Goal: Check status: Check status

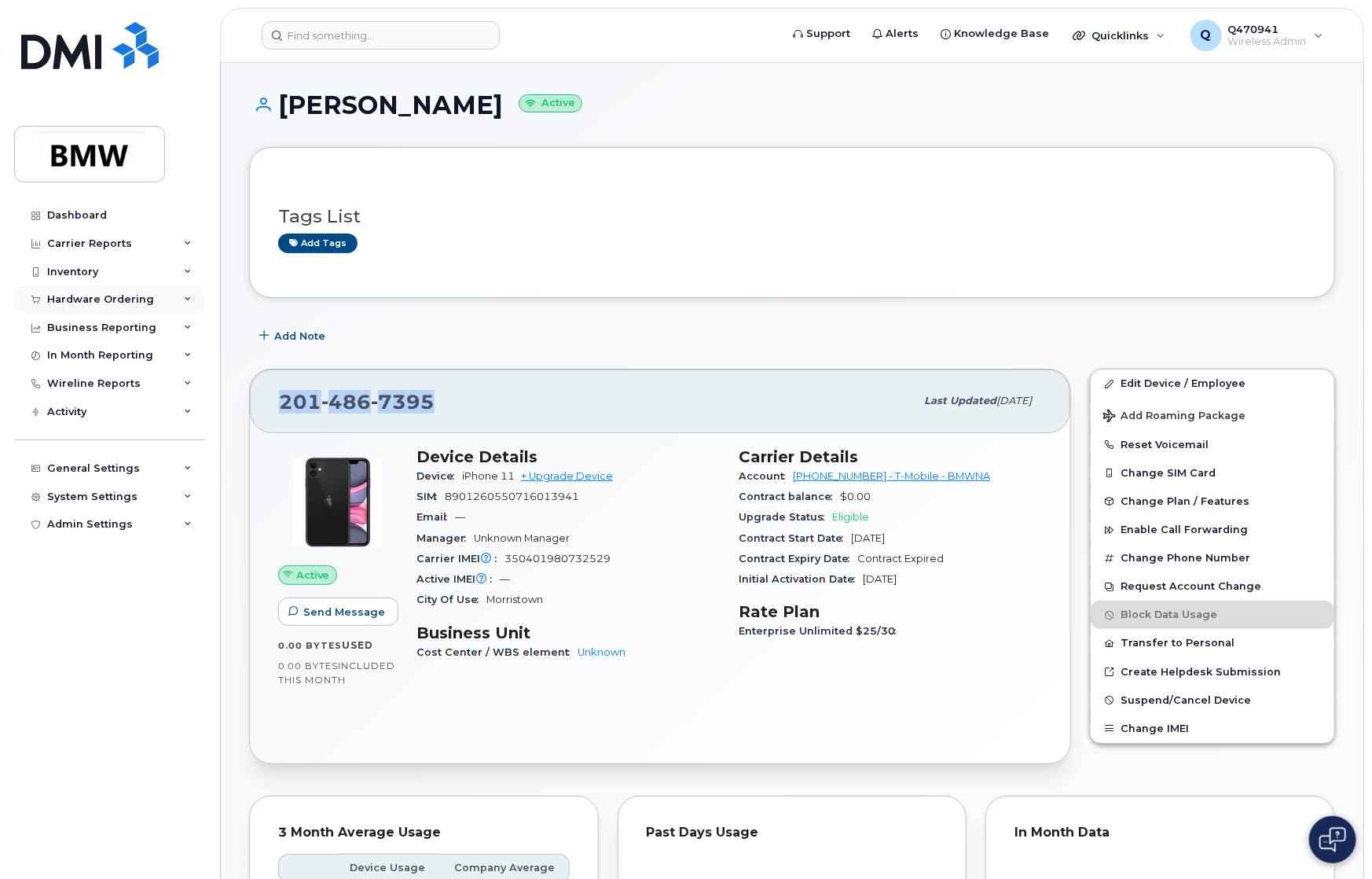
click at [133, 296] on div "Hardware Ordering" at bounding box center [101, 299] width 107 height 12
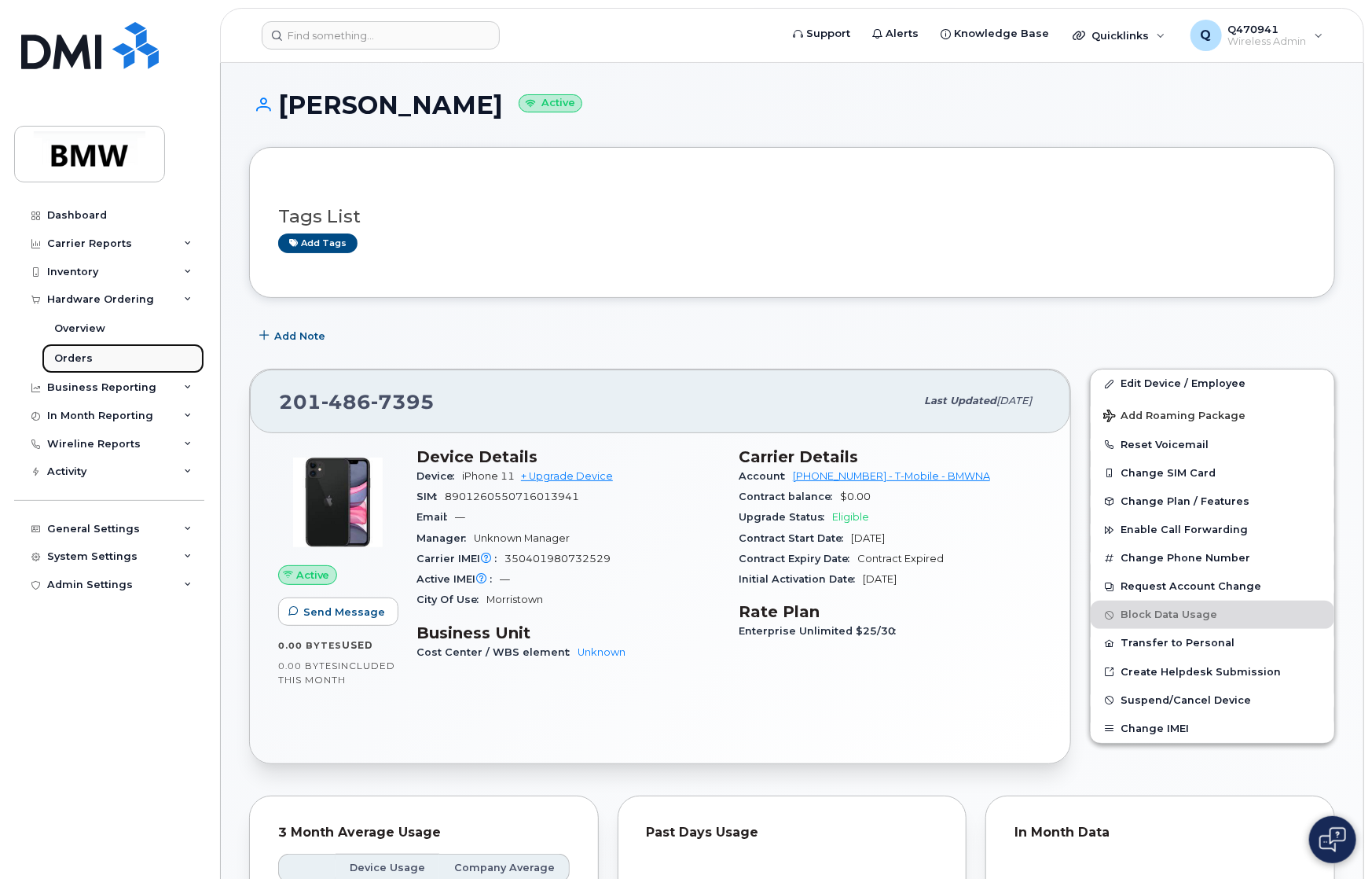
click at [91, 355] on link "Orders" at bounding box center [122, 358] width 162 height 30
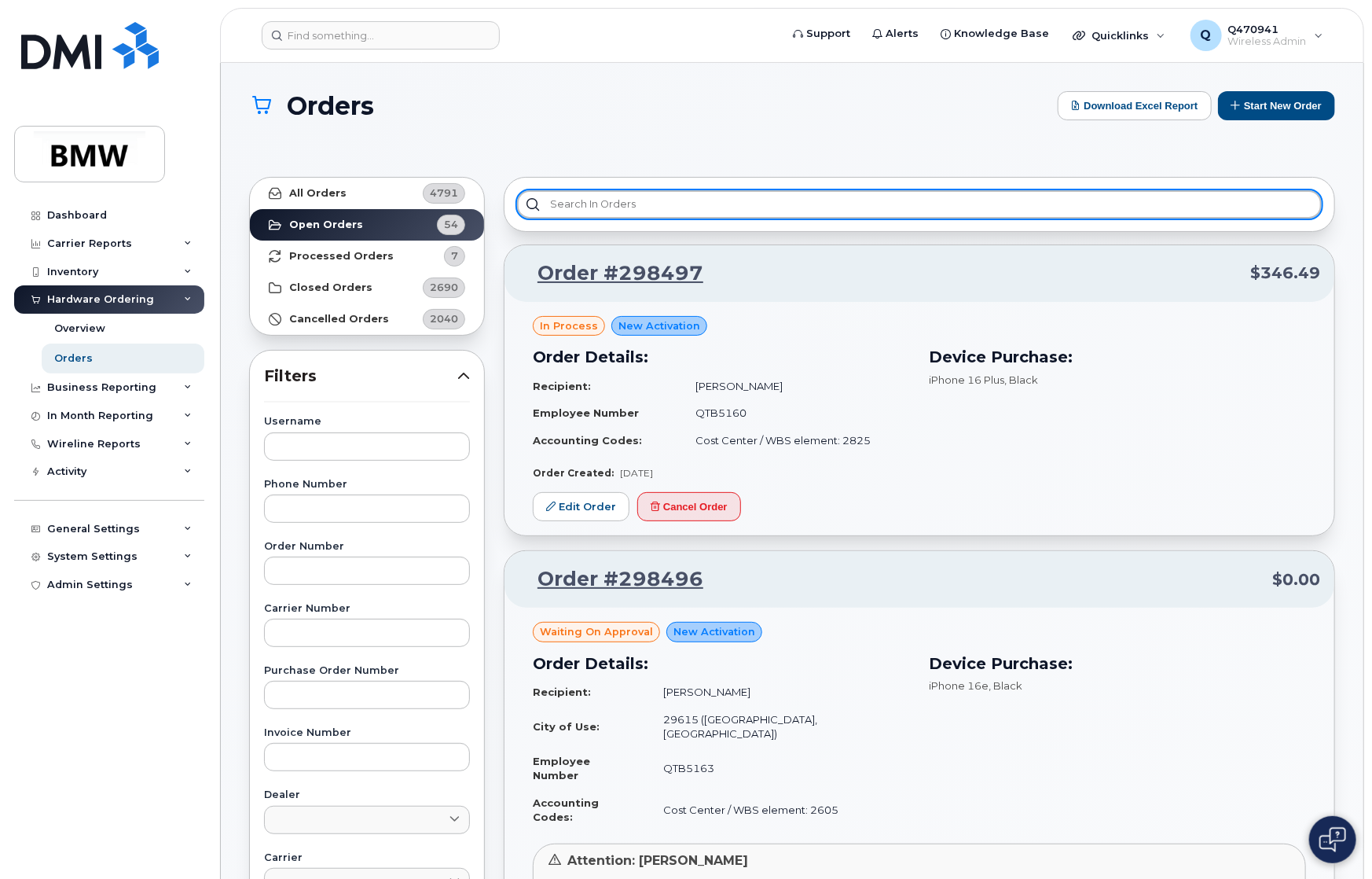
click at [850, 198] on input "text" at bounding box center [919, 205] width 804 height 28
paste input "298141"
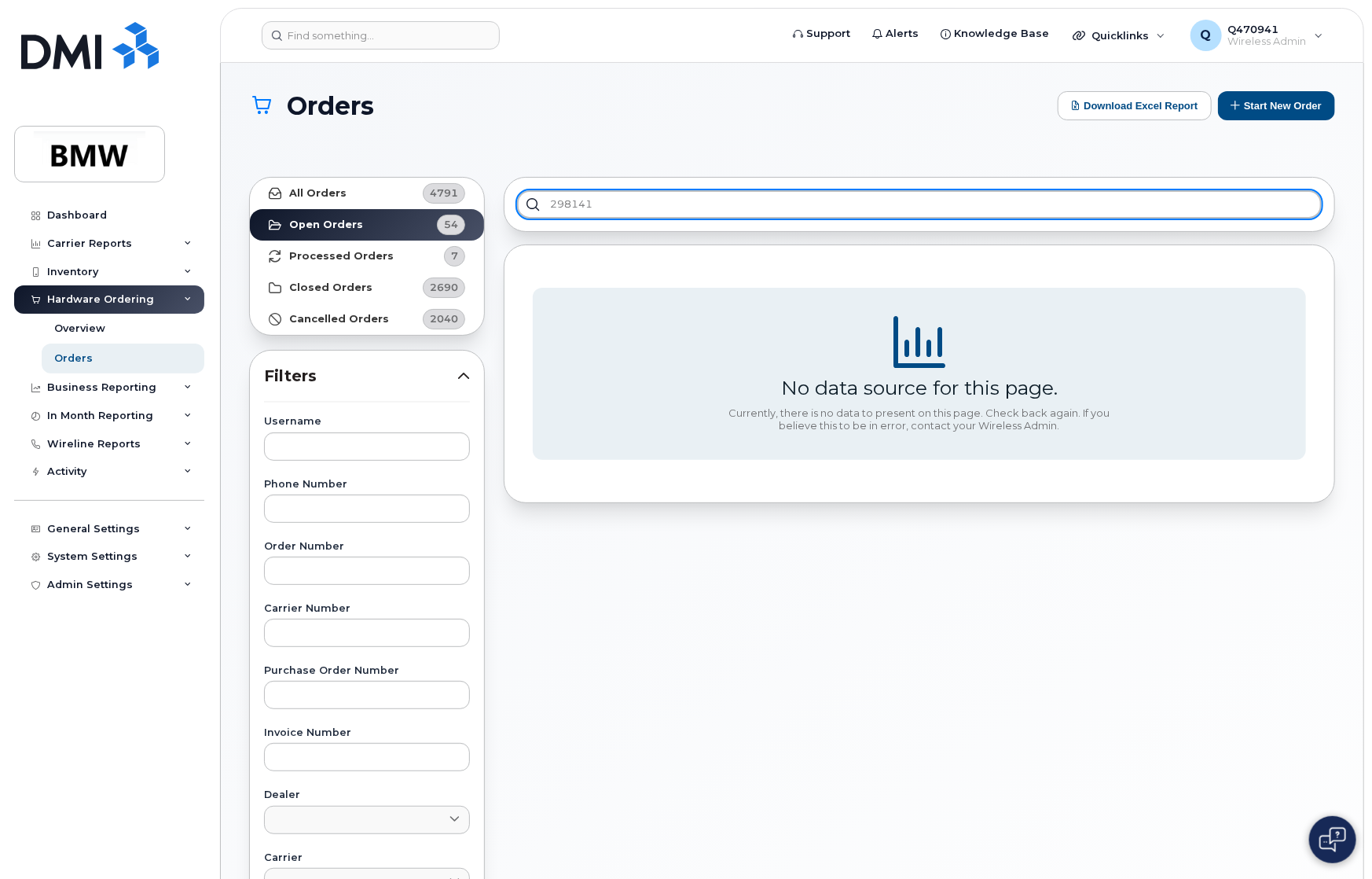
type input "298141"
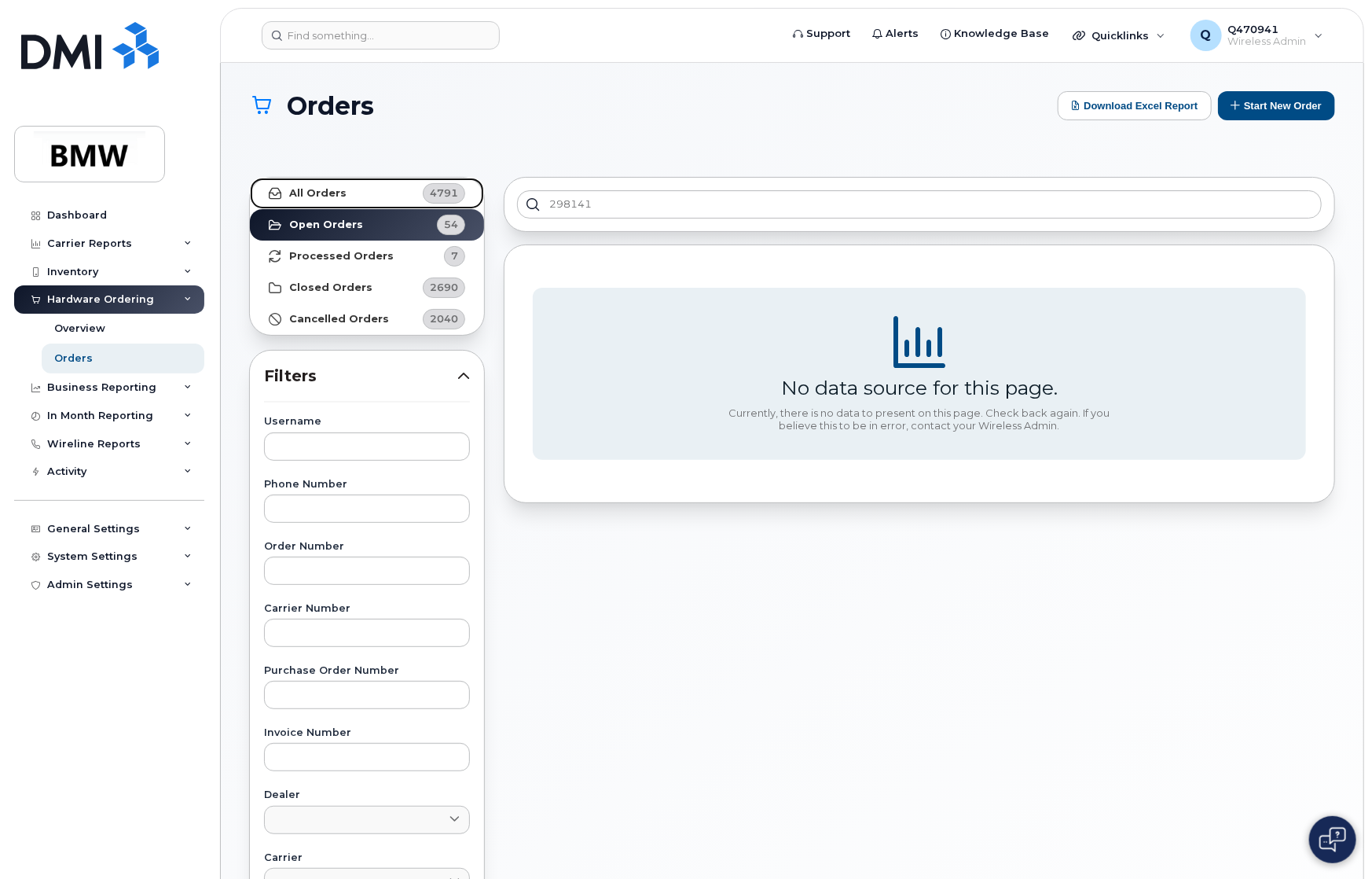
click at [365, 184] on link "All Orders 4791" at bounding box center [367, 193] width 234 height 32
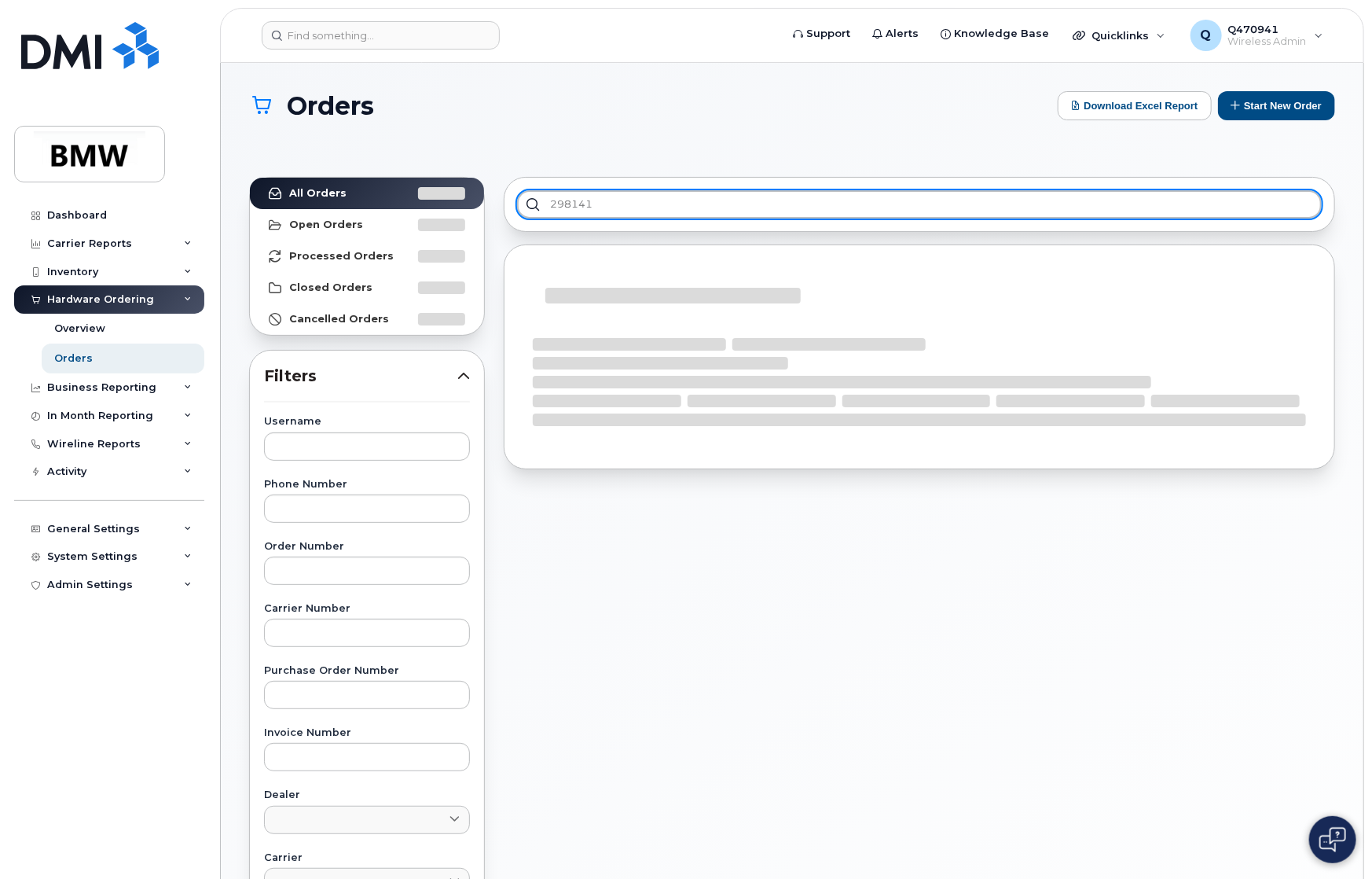
drag, startPoint x: 642, startPoint y: 201, endPoint x: 381, endPoint y: 200, distance: 261.0
click at [381, 200] on div "All Orders Open Orders Processed Orders Closed Orders Cancelled Orders Filters …" at bounding box center [792, 719] width 1104 height 1104
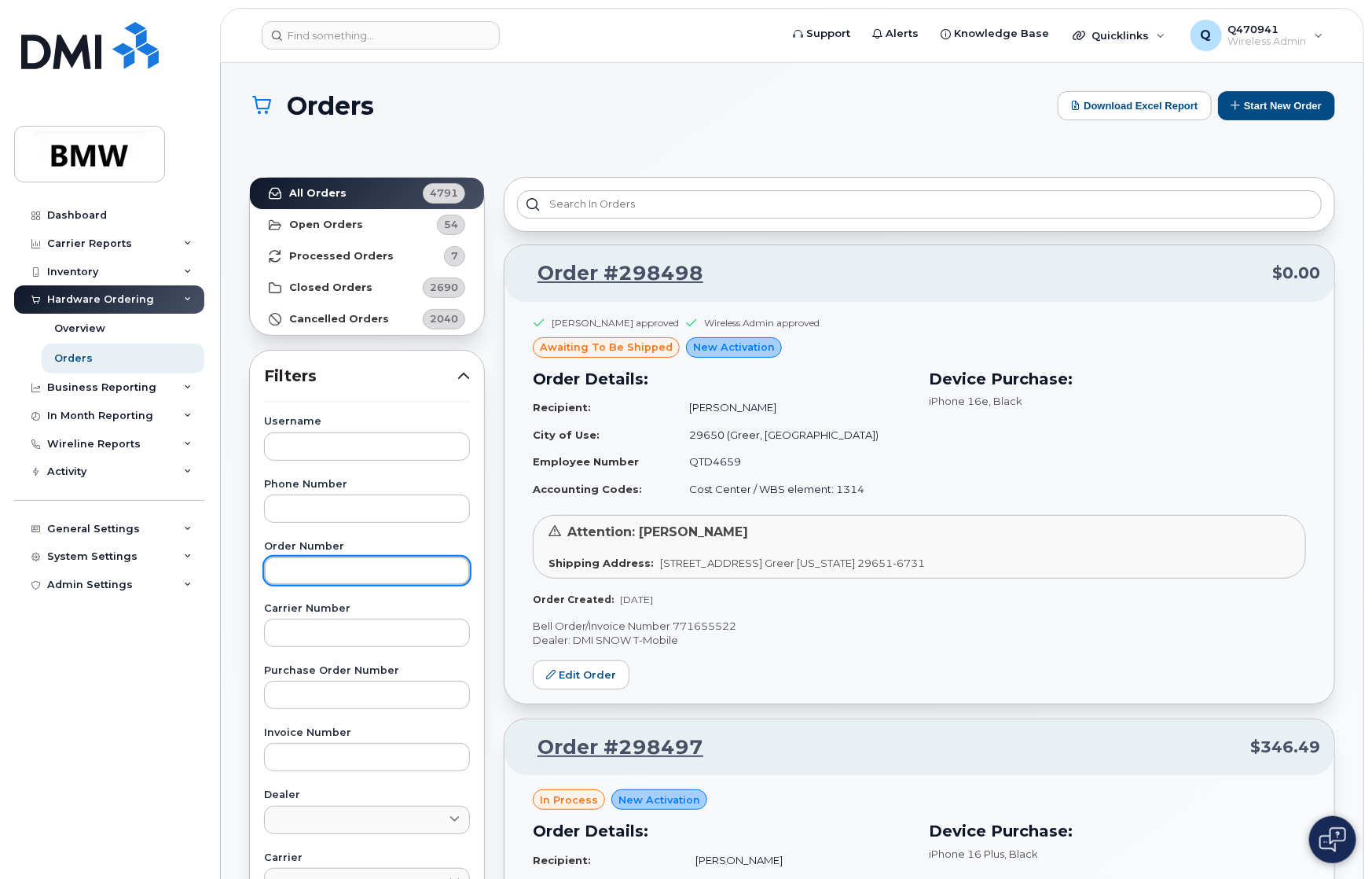
click at [355, 567] on input "text" at bounding box center [367, 571] width 205 height 28
paste input "298141"
type input "298141"
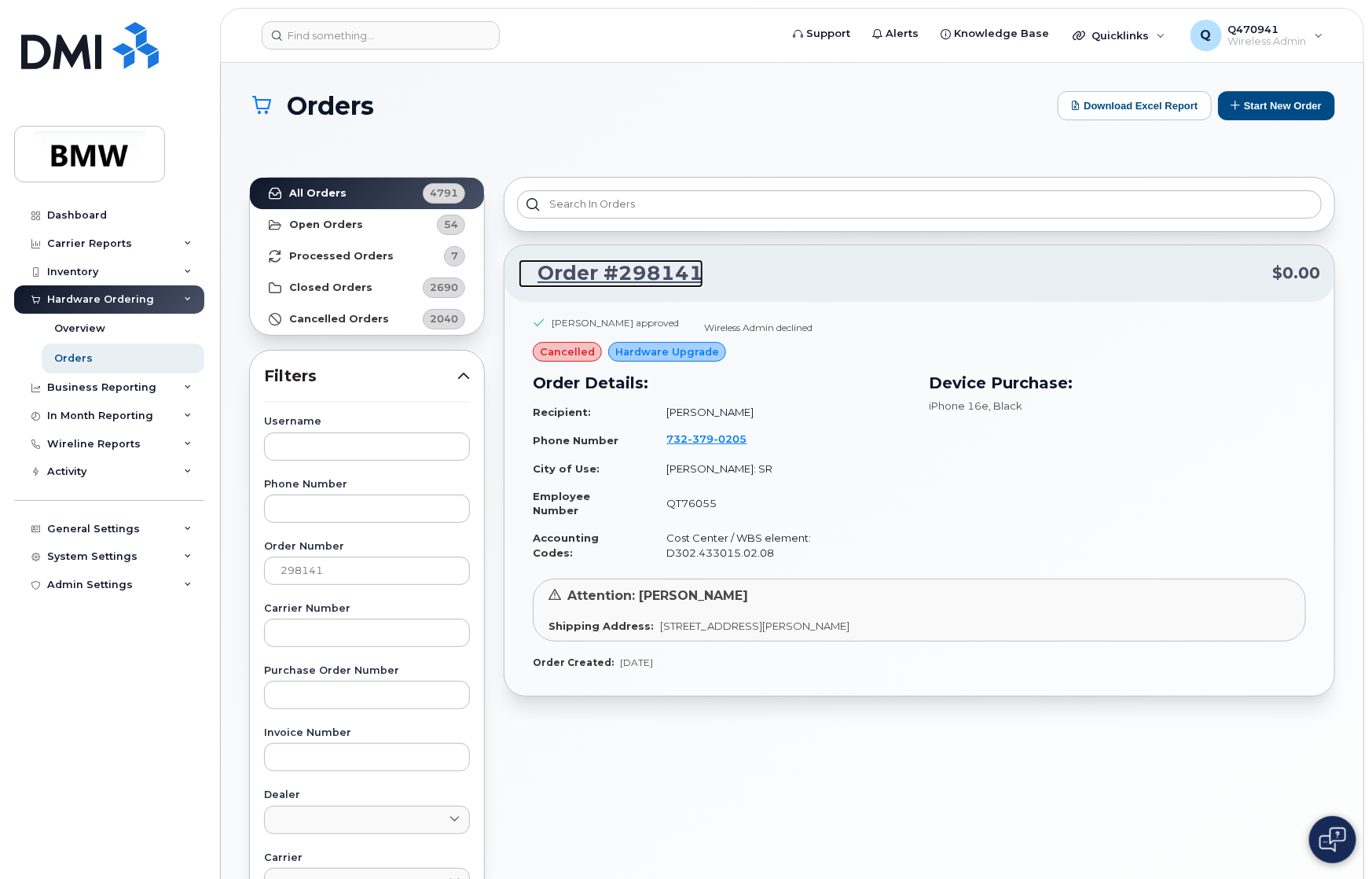
click at [682, 274] on link "Order #298141" at bounding box center [611, 273] width 184 height 28
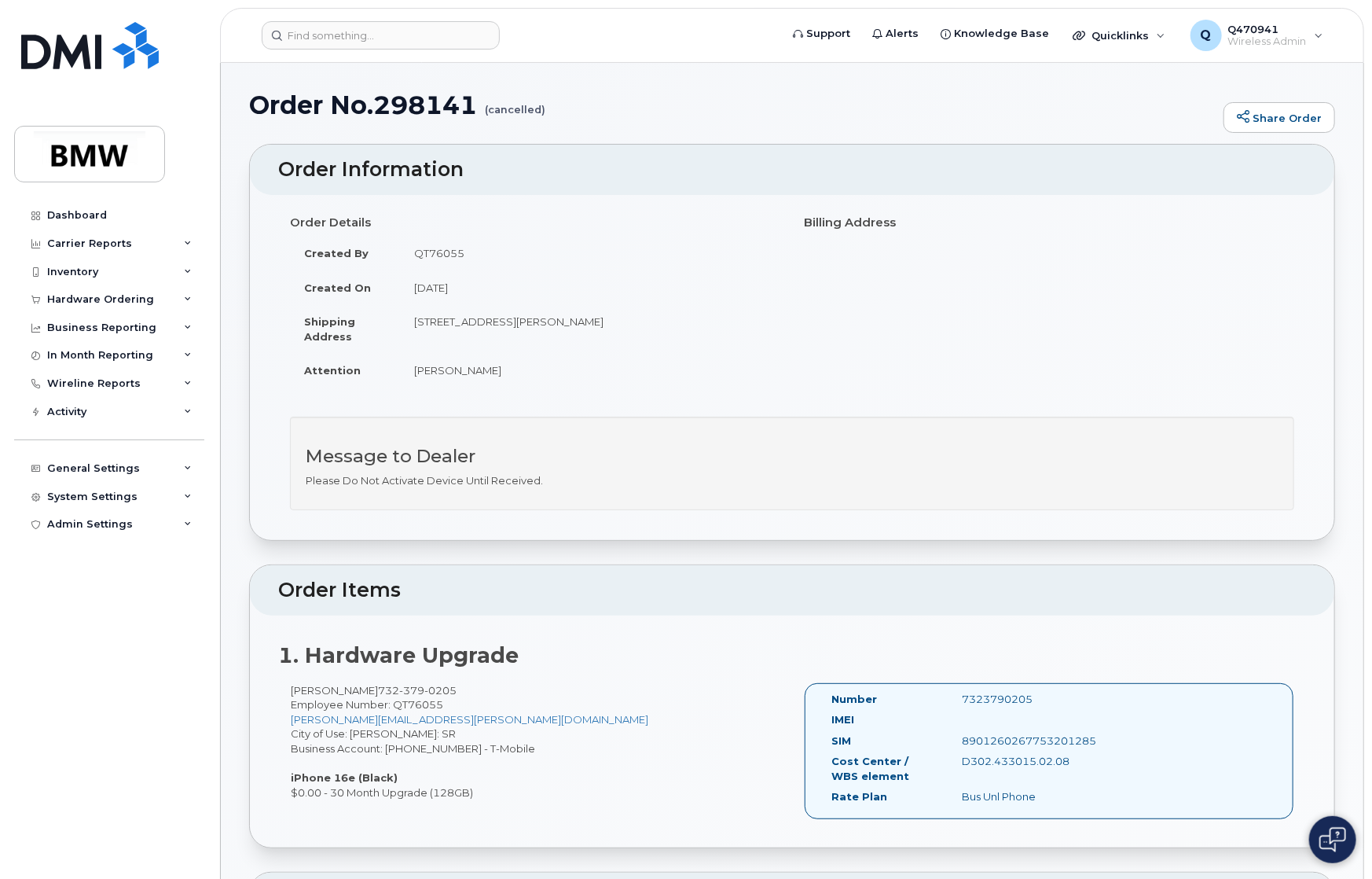
click at [989, 699] on div "7323790205" at bounding box center [1041, 699] width 183 height 15
copy div "7323790205"
click at [104, 293] on div "Hardware Ordering" at bounding box center [101, 299] width 107 height 12
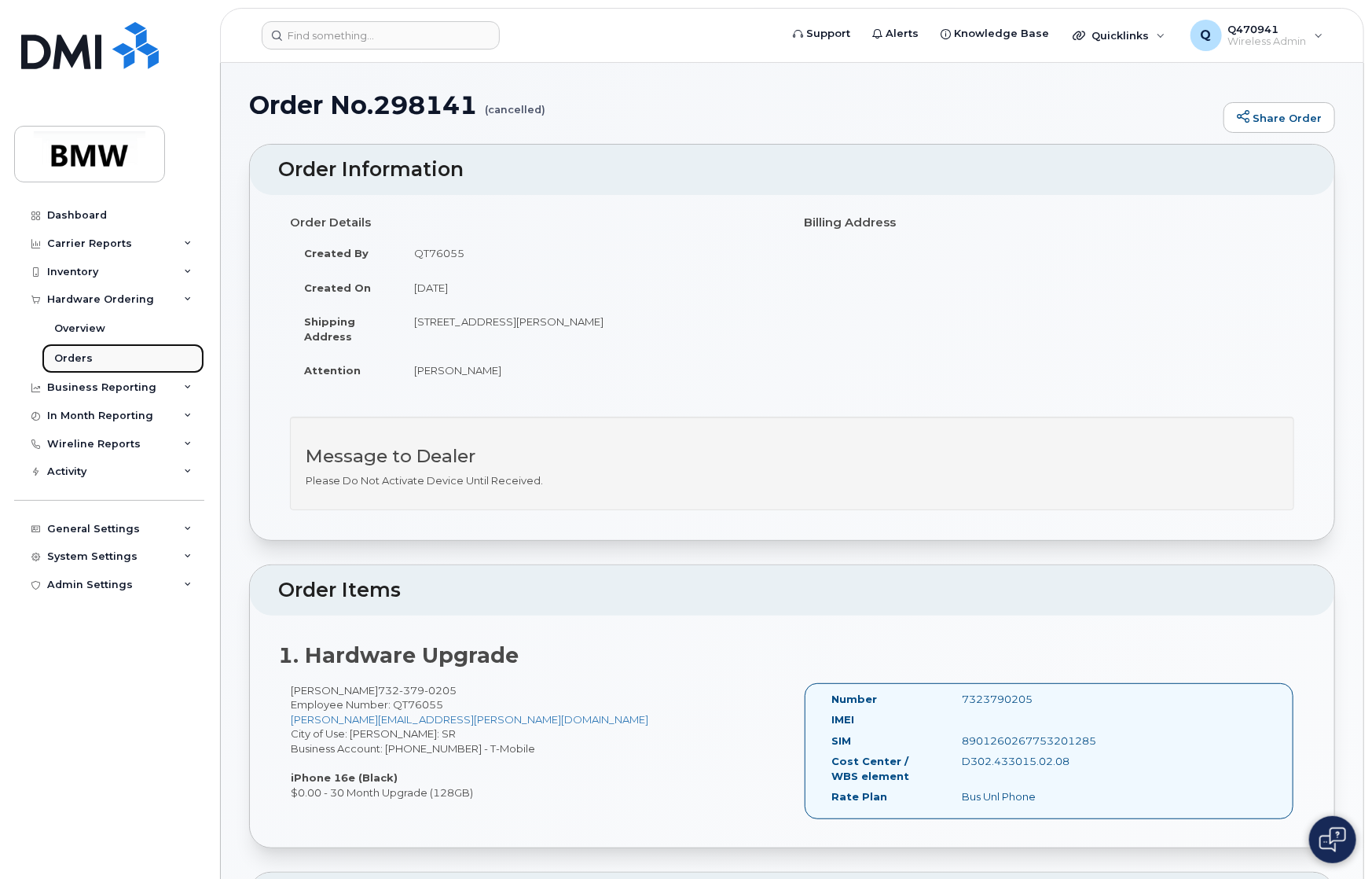
click at [150, 351] on link "Orders" at bounding box center [122, 358] width 162 height 30
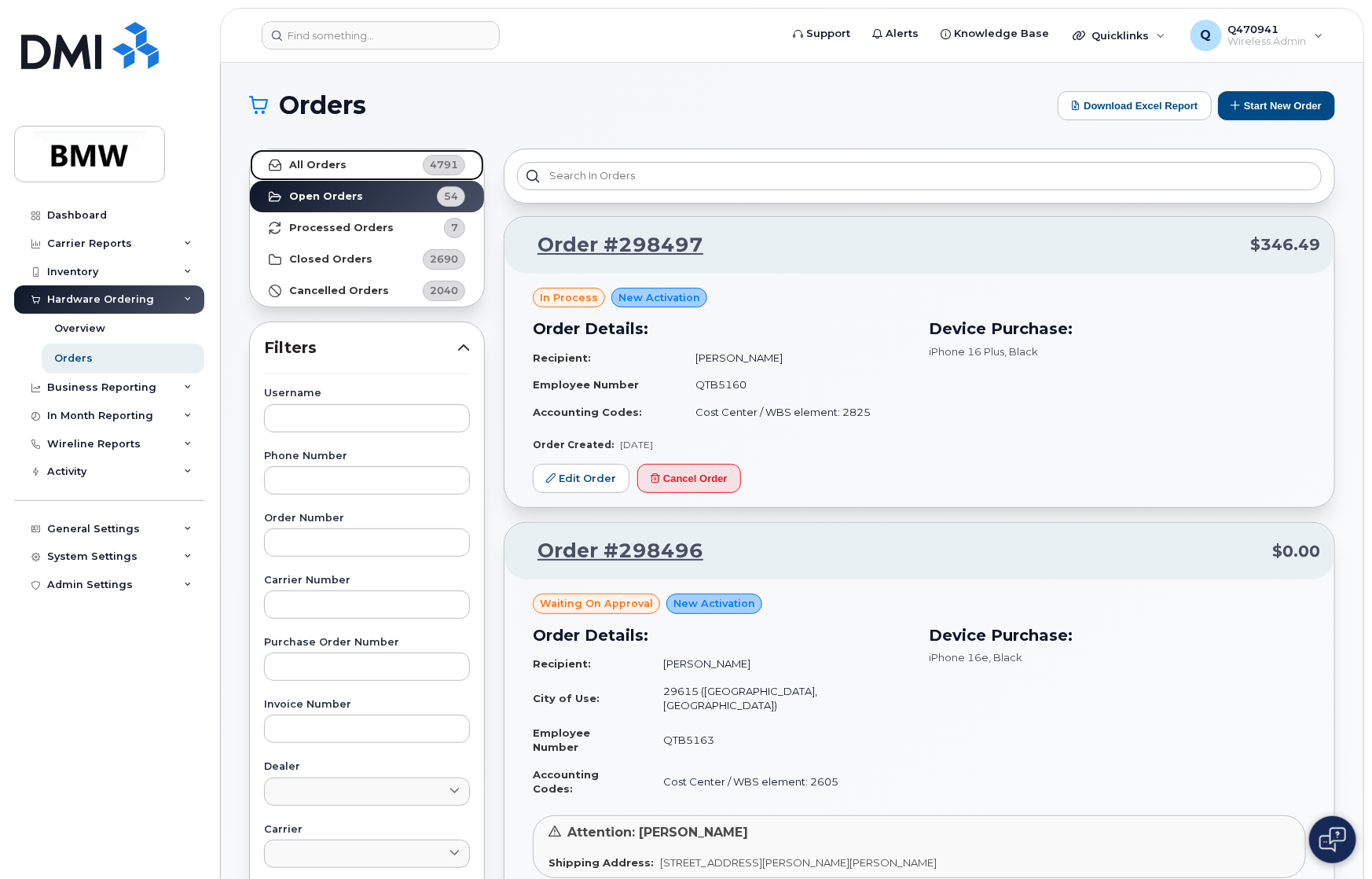
click at [361, 169] on link "All Orders 4791" at bounding box center [367, 165] width 234 height 32
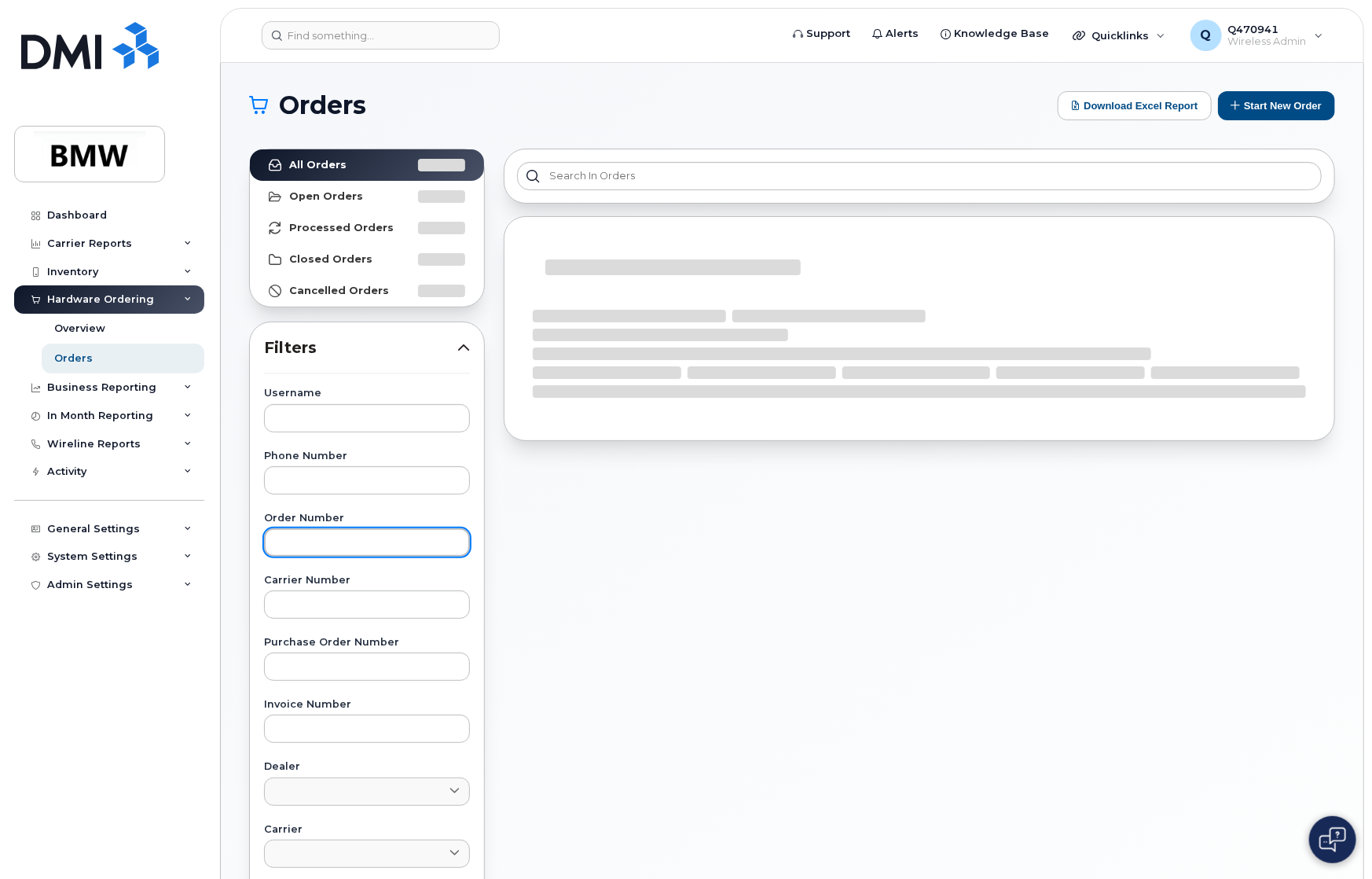
click at [358, 540] on input "text" at bounding box center [367, 542] width 205 height 28
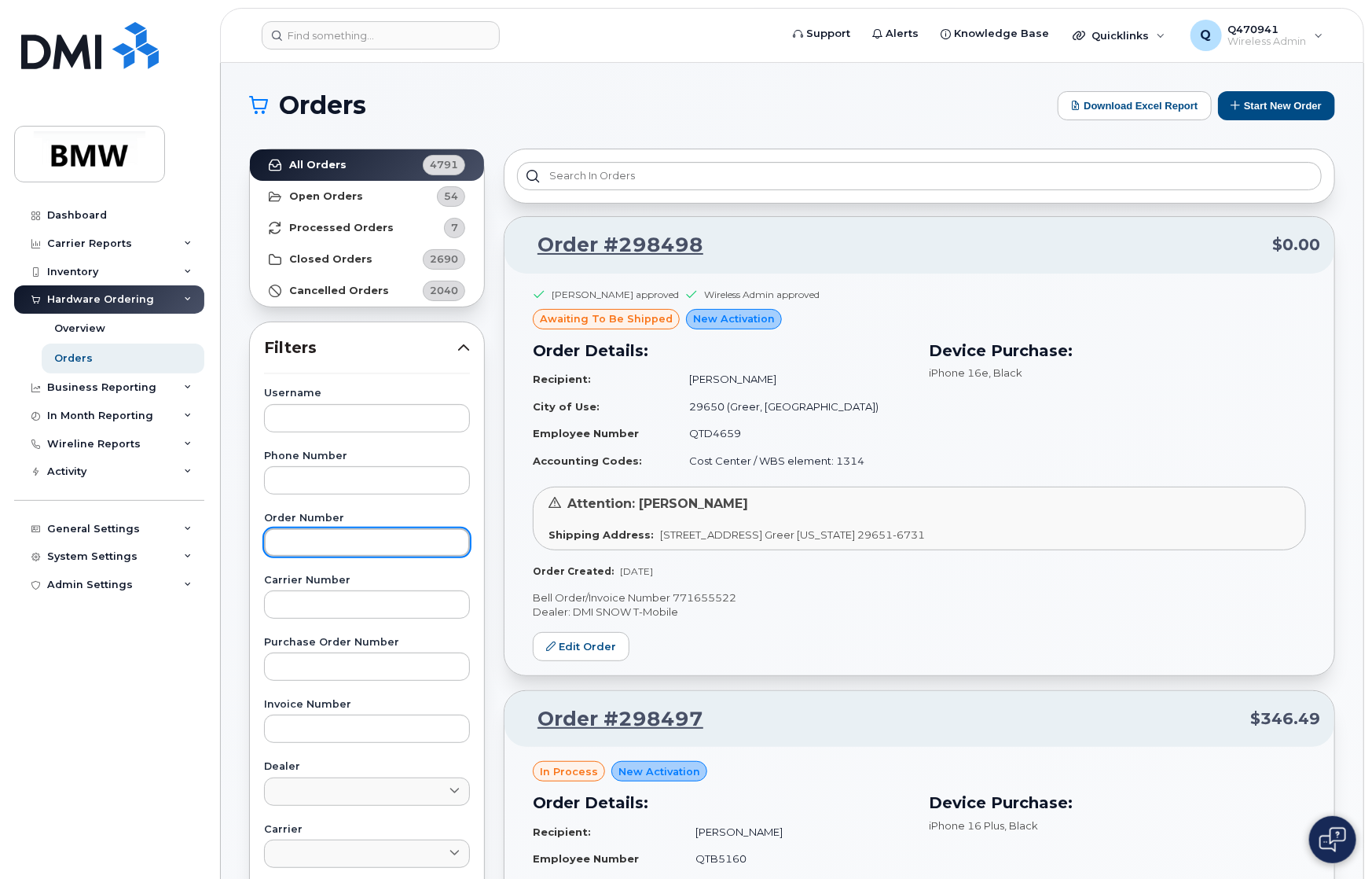
paste input "297848"
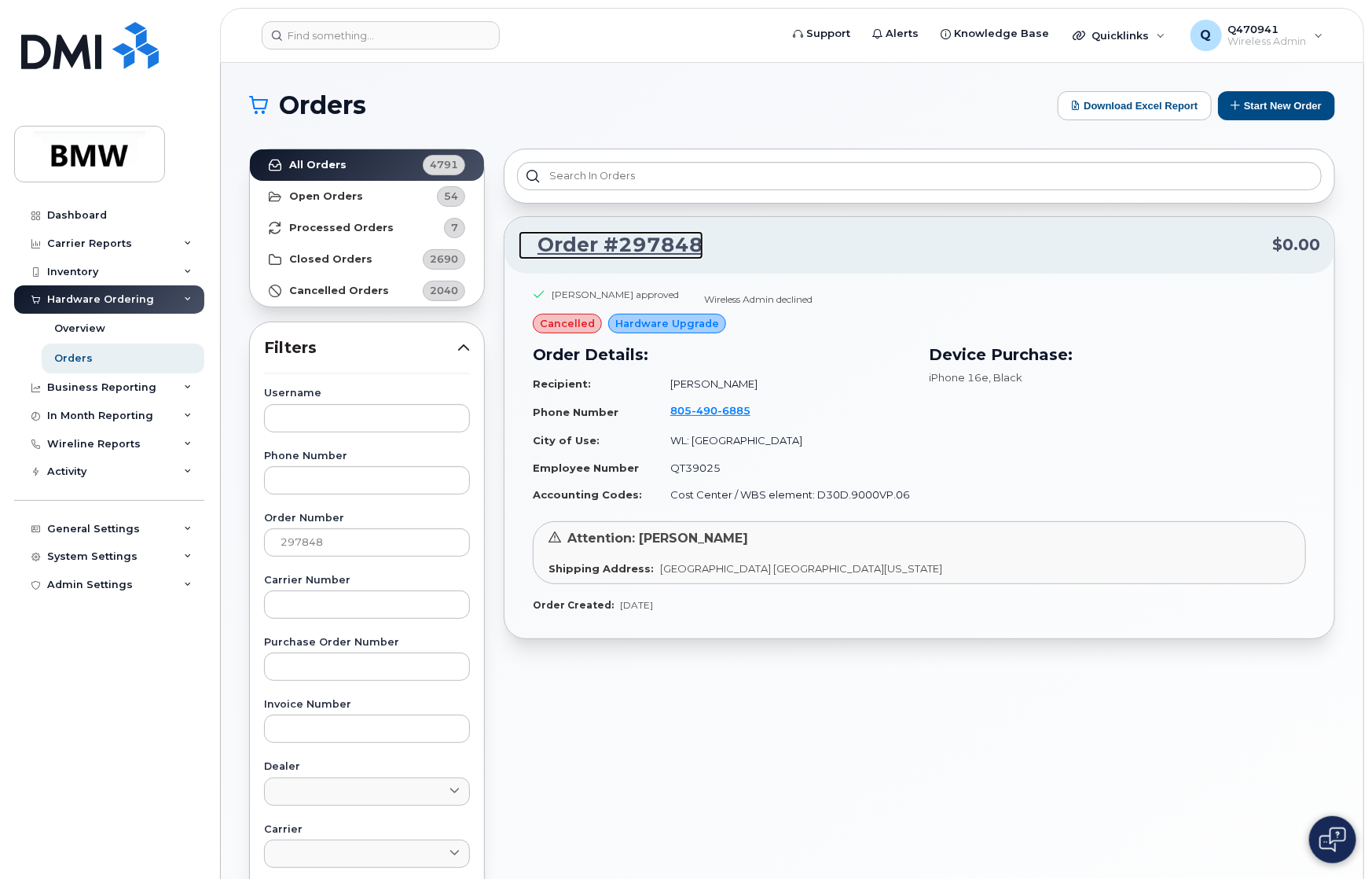
click at [662, 249] on link "Order #297848" at bounding box center [611, 245] width 184 height 28
drag, startPoint x: 356, startPoint y: 544, endPoint x: 144, endPoint y: 545, distance: 212.0
click at [220, 545] on div "Support Alerts Knowledge Base Quicklinks Suspend / Cancel Device Change SIM Car…" at bounding box center [791, 663] width 1142 height 1200
paste input "8266"
type input "298266"
